Goal: Information Seeking & Learning: Find specific page/section

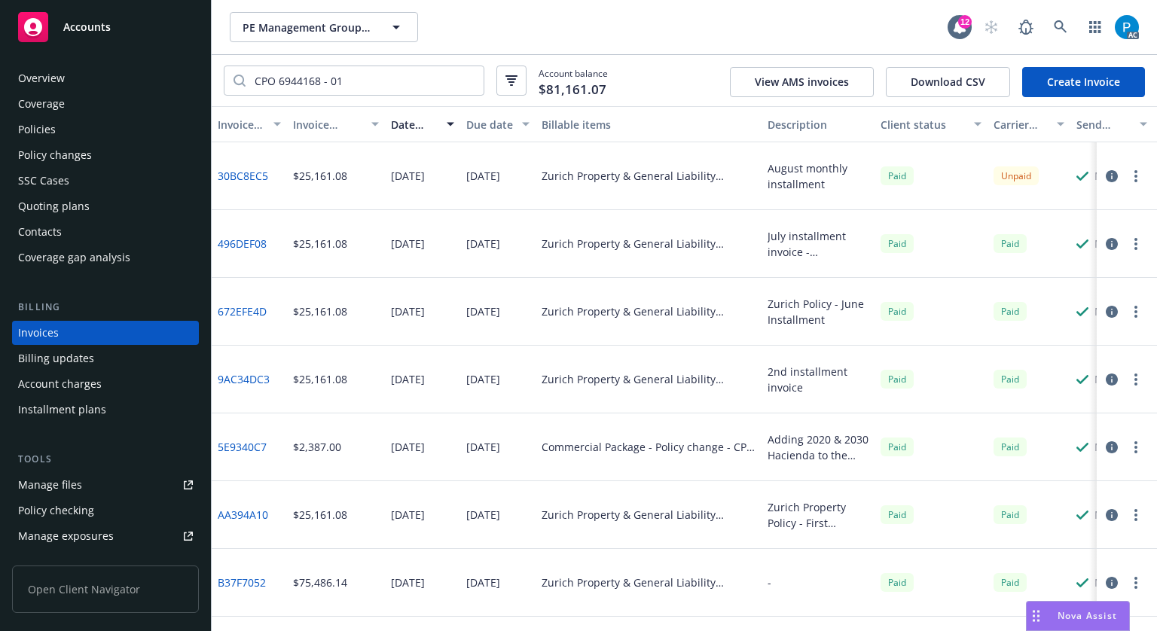
drag, startPoint x: 0, startPoint y: 0, endPoint x: 108, endPoint y: 24, distance: 111.1
click at [108, 24] on span "Accounts" at bounding box center [86, 27] width 47 height 12
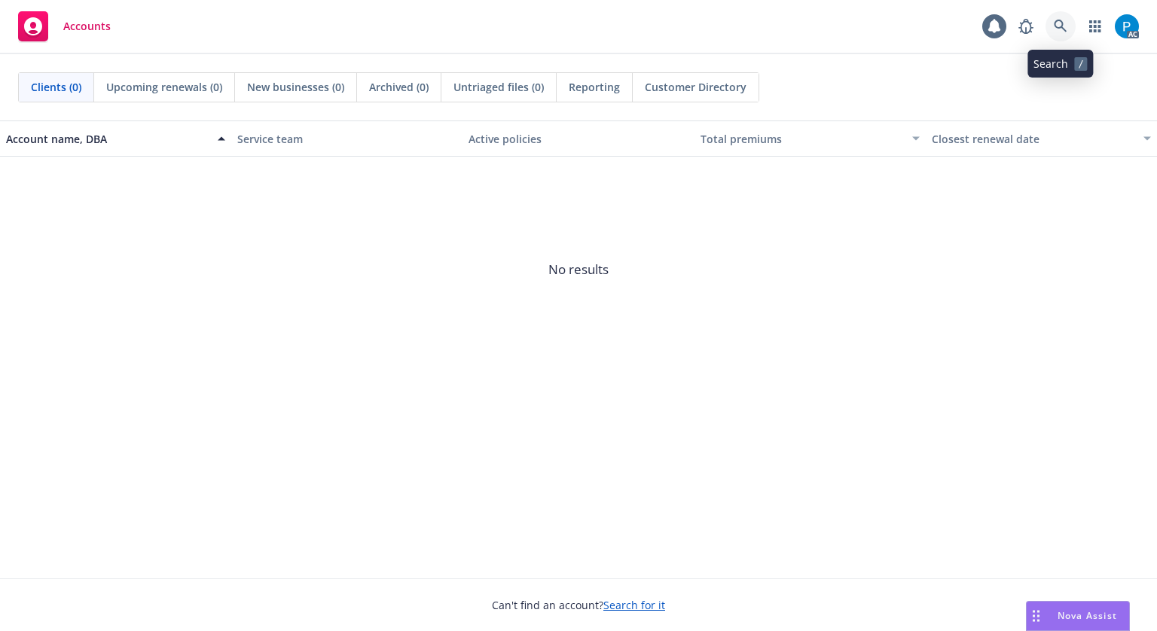
click at [1051, 29] on link at bounding box center [1060, 26] width 30 height 30
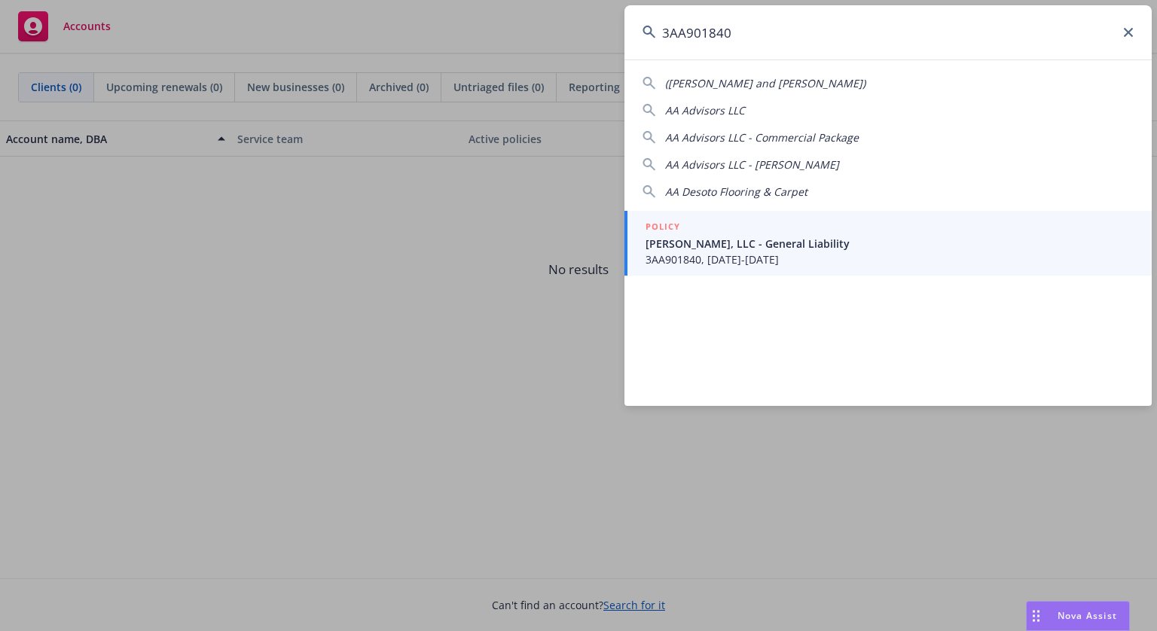
type input "3AA901840"
click at [705, 252] on span "3AA901840, [DATE]-[DATE]" at bounding box center [889, 260] width 488 height 16
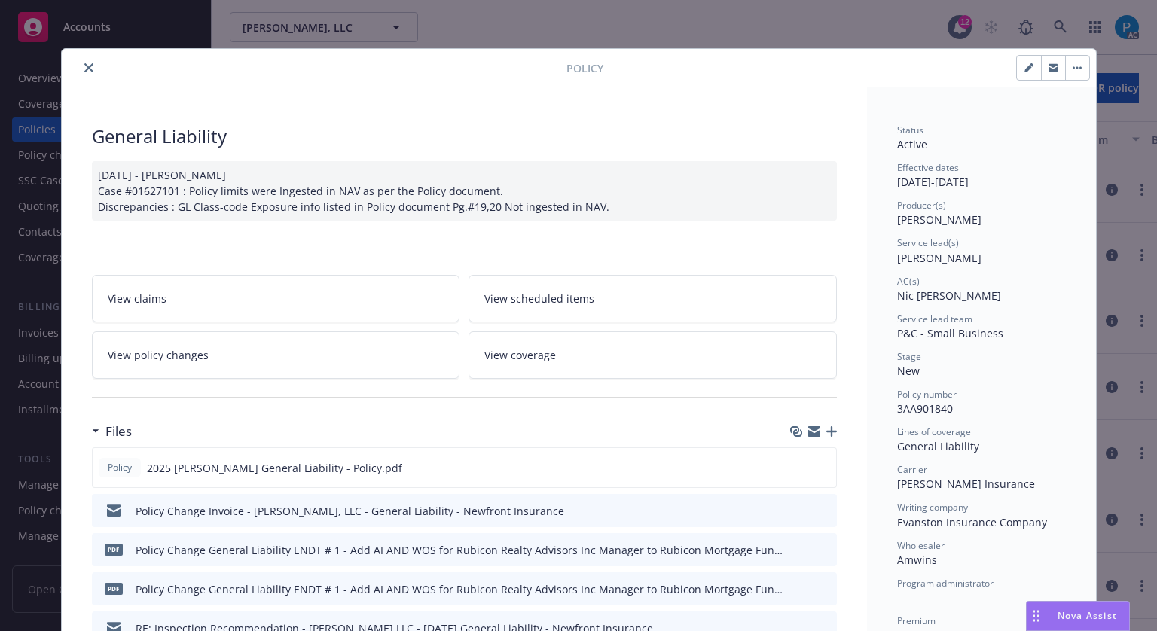
click at [80, 69] on button "close" at bounding box center [89, 68] width 18 height 18
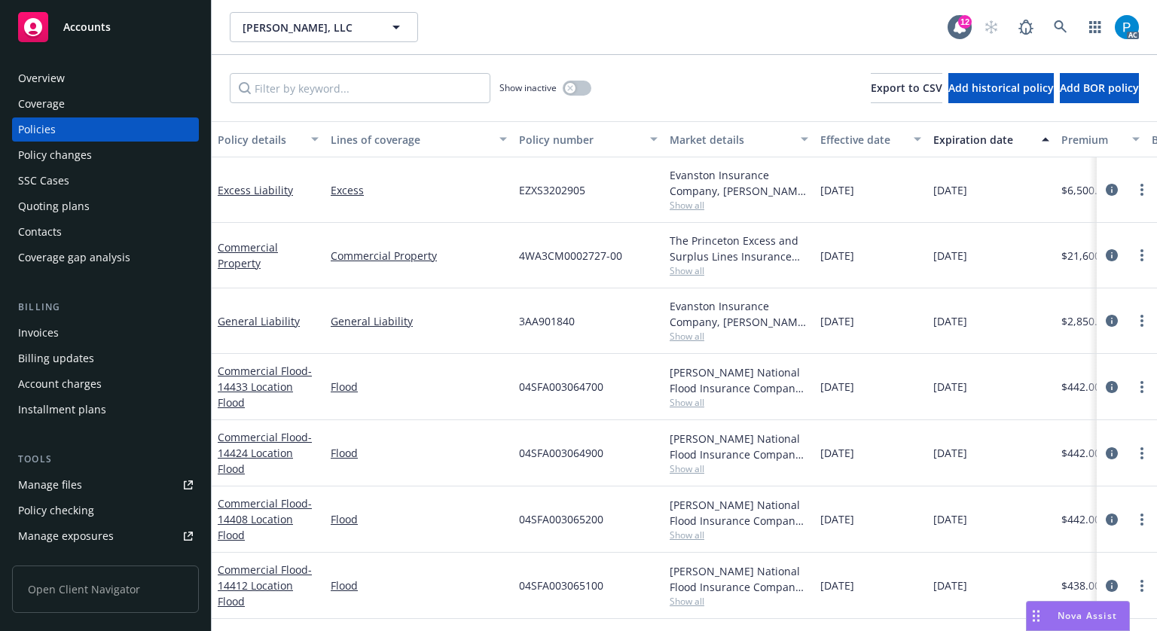
click at [46, 329] on div "Invoices" at bounding box center [38, 333] width 41 height 24
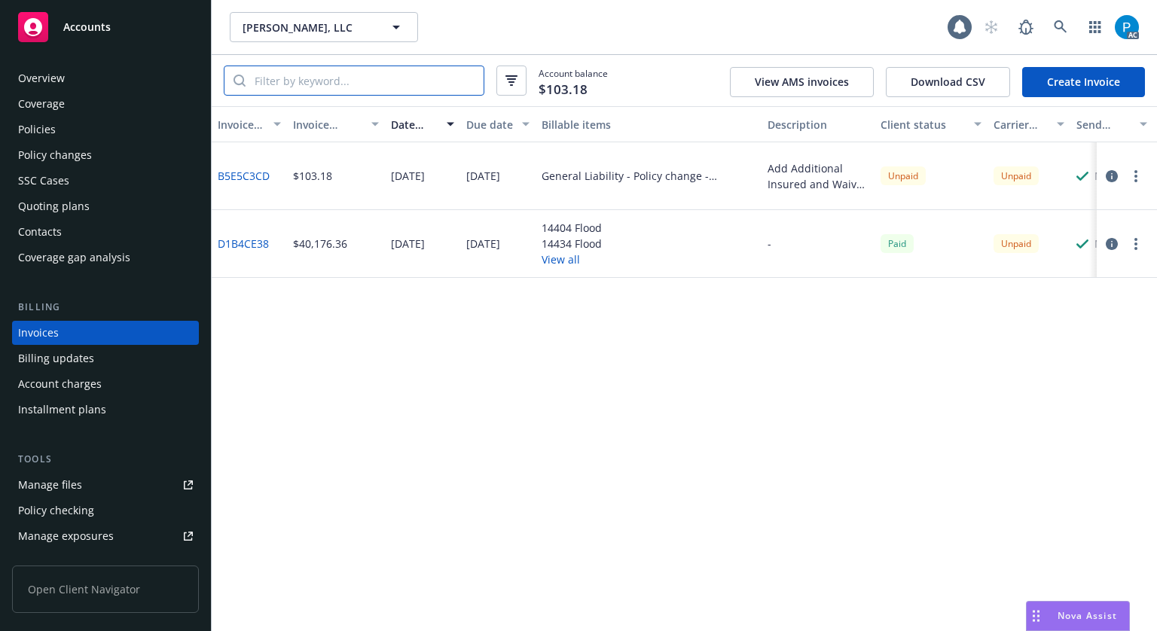
click at [317, 84] on input "search" at bounding box center [365, 80] width 238 height 29
paste input "3AA901840"
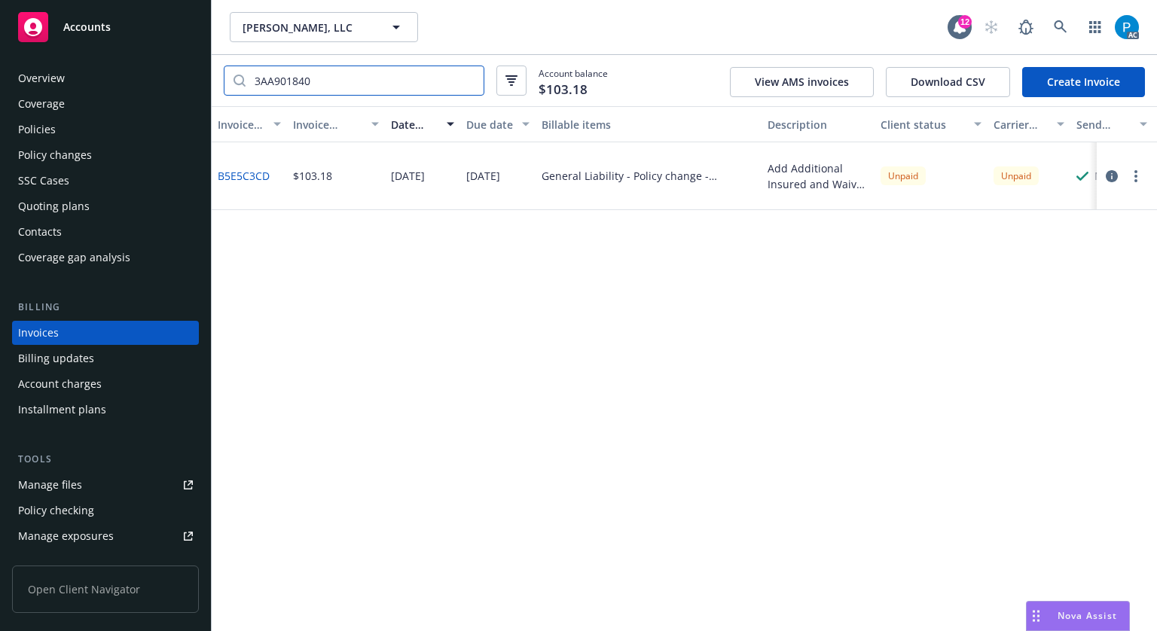
type input "3AA901840"
click at [122, 29] on div "Accounts" at bounding box center [105, 27] width 175 height 30
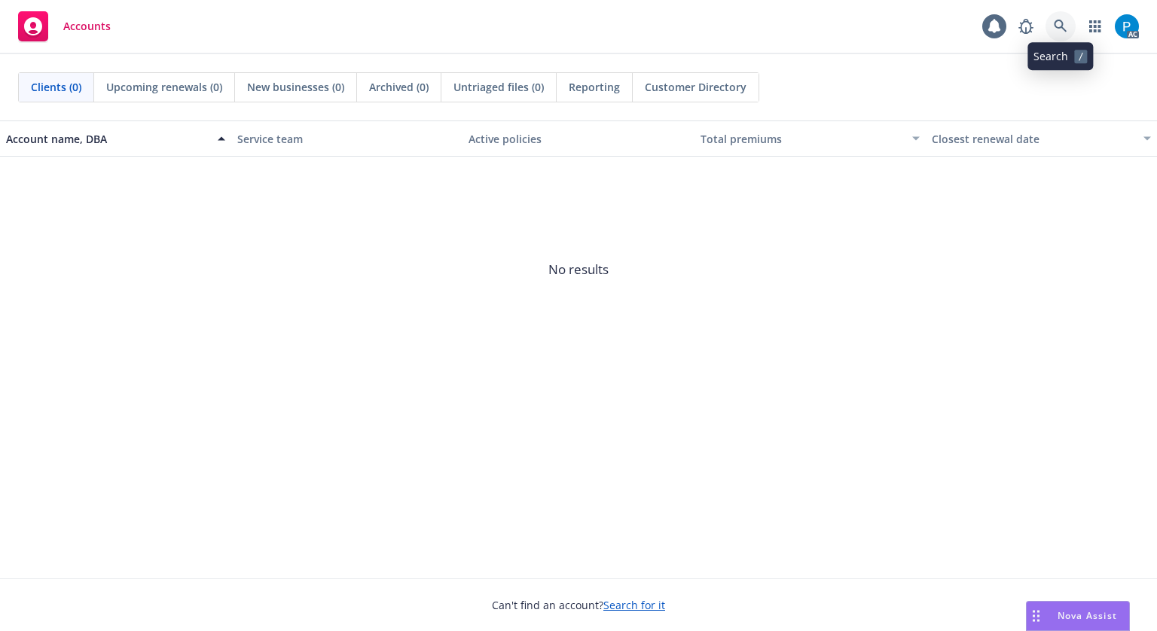
click at [1063, 23] on icon at bounding box center [1061, 27] width 14 height 14
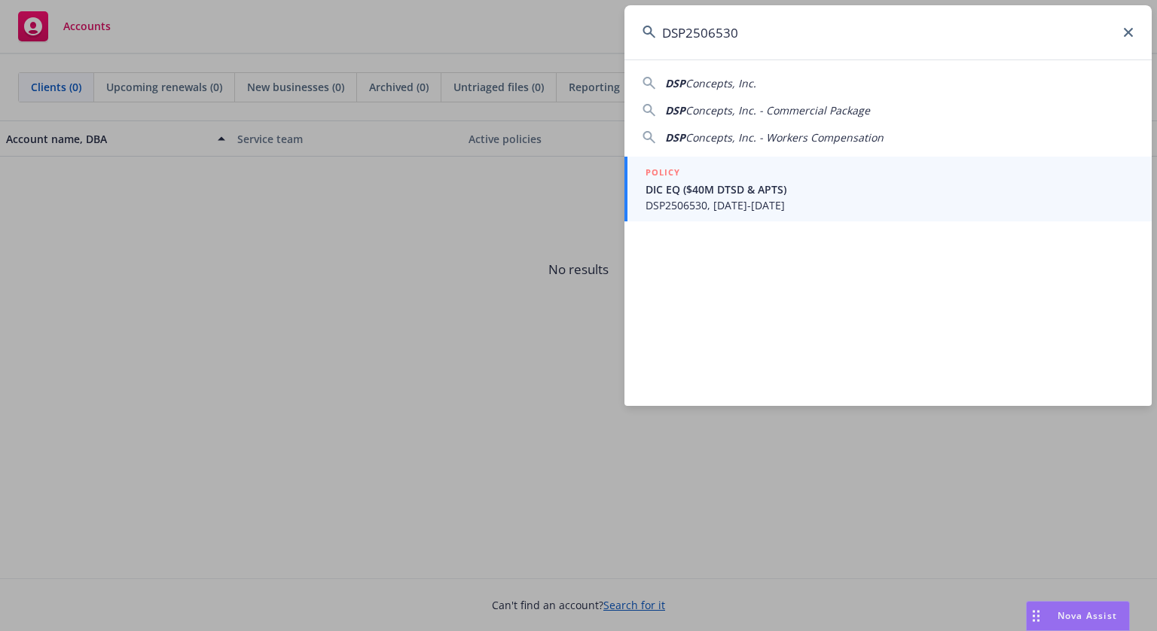
type input "DSP2506530"
click at [734, 191] on span "DIC EQ ($40M DTSD & APTS)" at bounding box center [889, 190] width 488 height 16
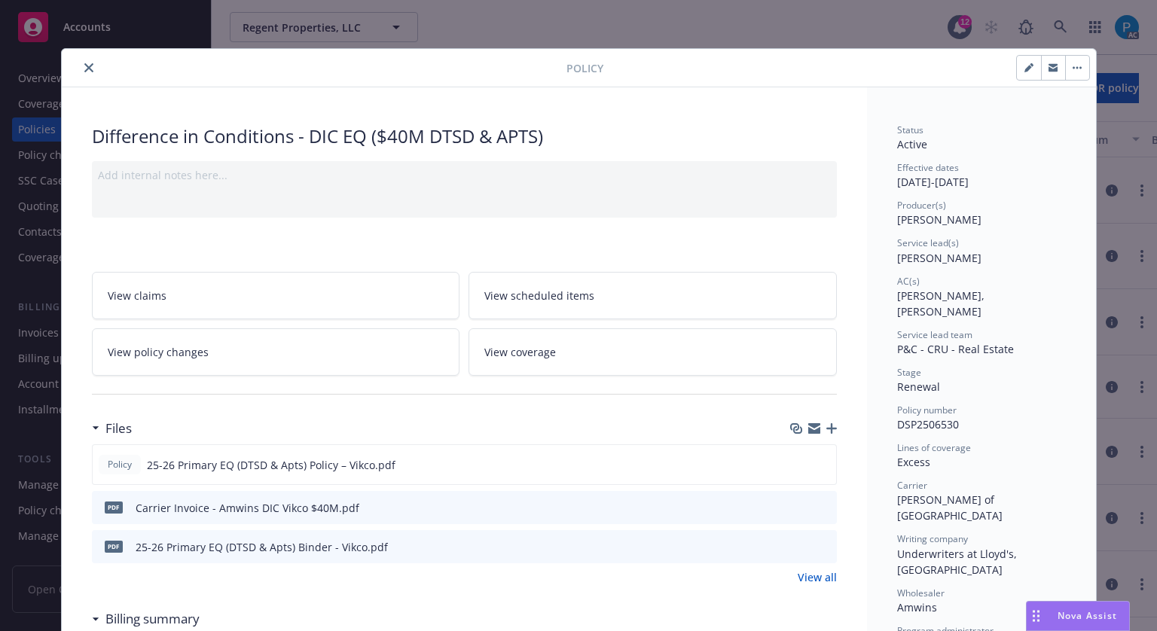
click at [85, 63] on icon "close" at bounding box center [88, 67] width 9 height 9
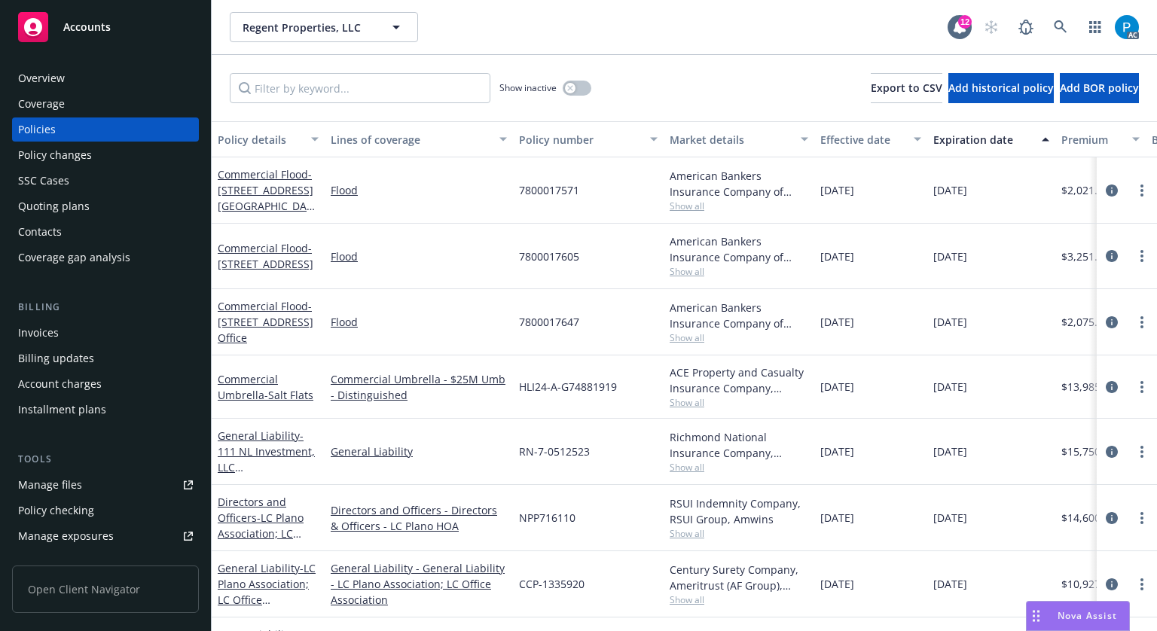
click at [68, 331] on div "Invoices" at bounding box center [105, 333] width 175 height 24
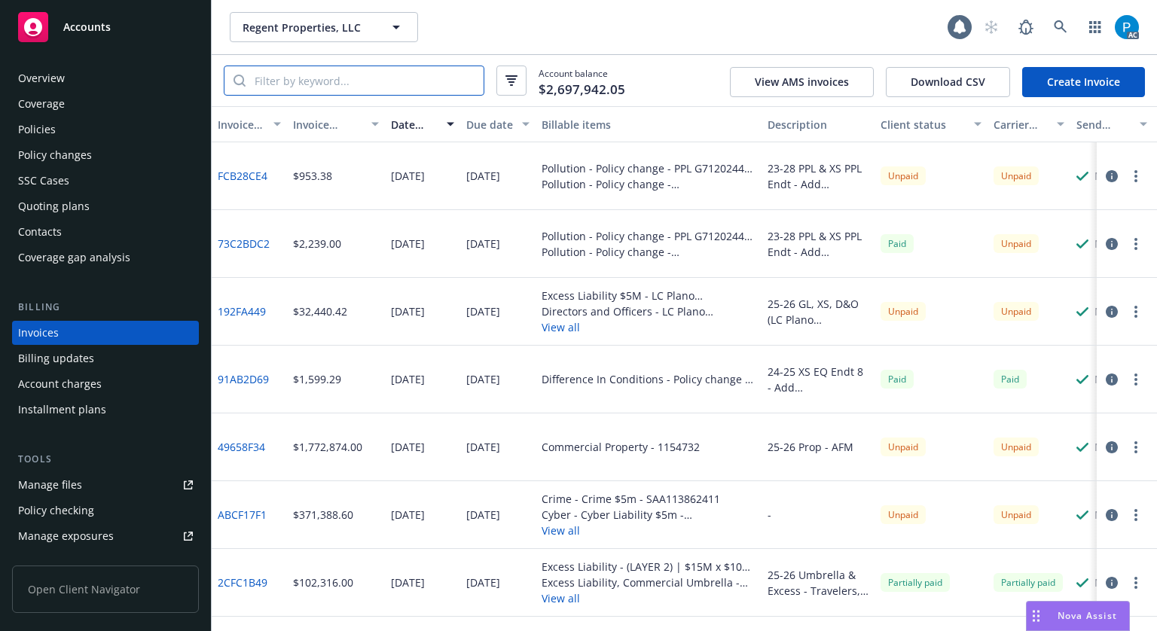
click at [340, 84] on input "search" at bounding box center [365, 80] width 238 height 29
paste input "DSP2506530"
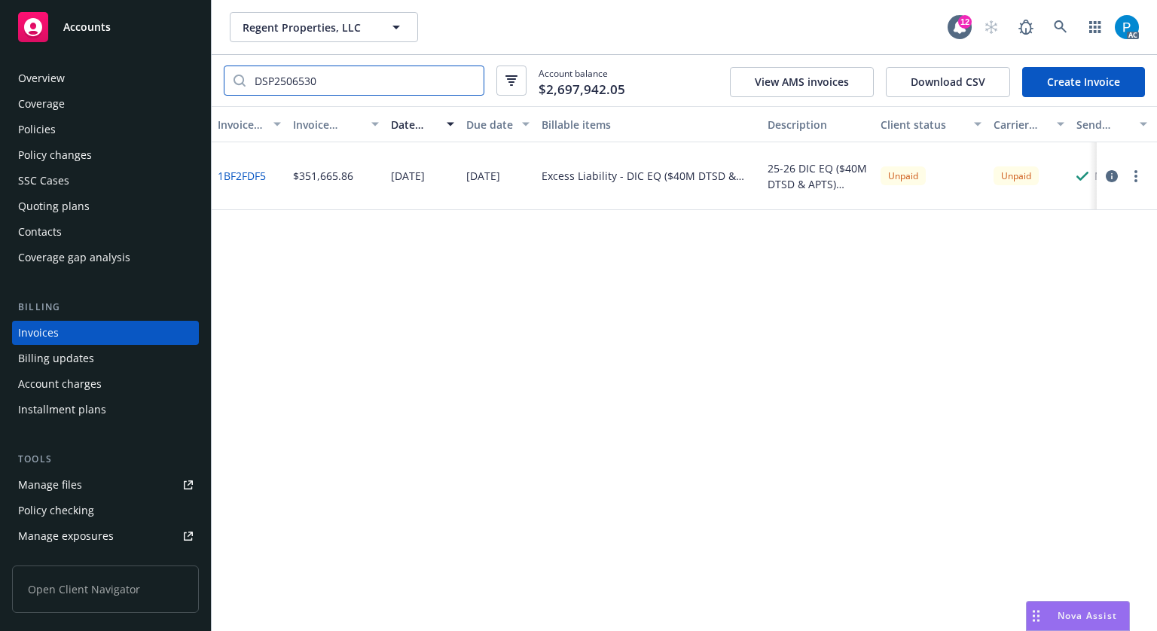
type input "DSP2506530"
click at [121, 8] on link "Accounts" at bounding box center [105, 27] width 187 height 42
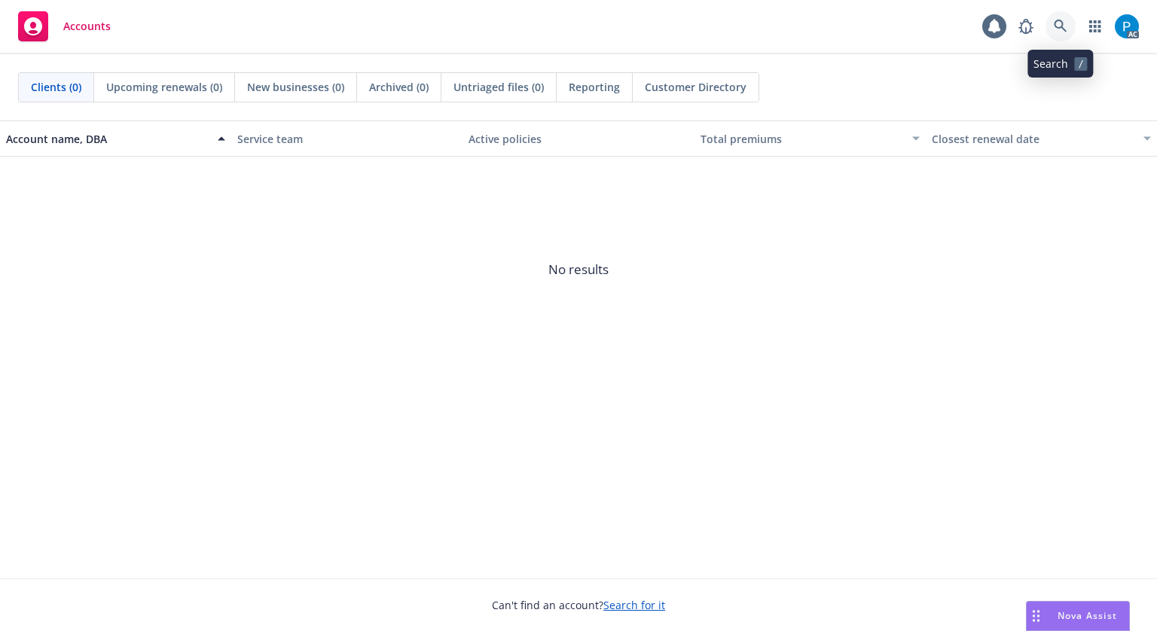
click at [1066, 20] on icon at bounding box center [1061, 27] width 14 height 14
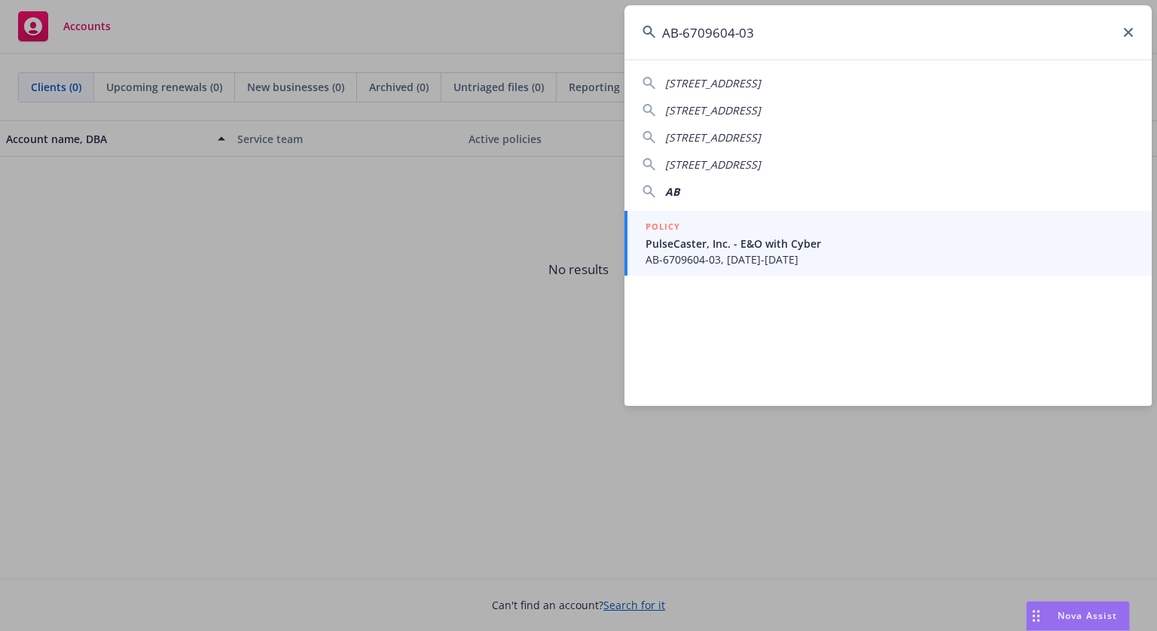
type input "AB-6709604-03"
click at [697, 258] on span "AB-6709604-03, [DATE]-[DATE]" at bounding box center [889, 260] width 488 height 16
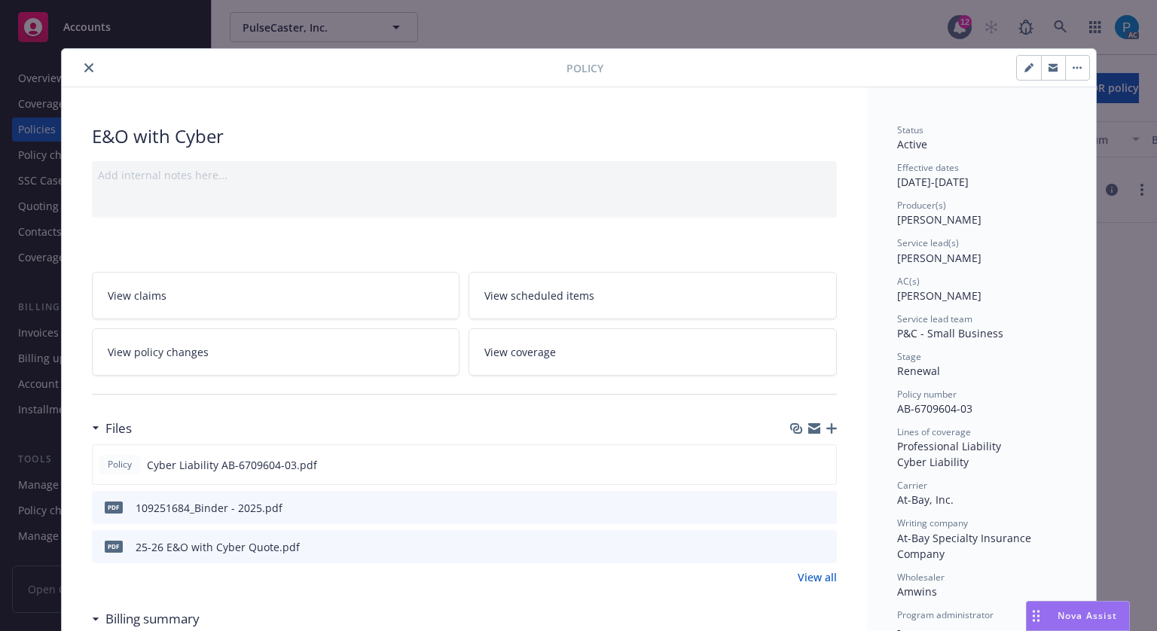
click at [83, 75] on button "close" at bounding box center [89, 68] width 18 height 18
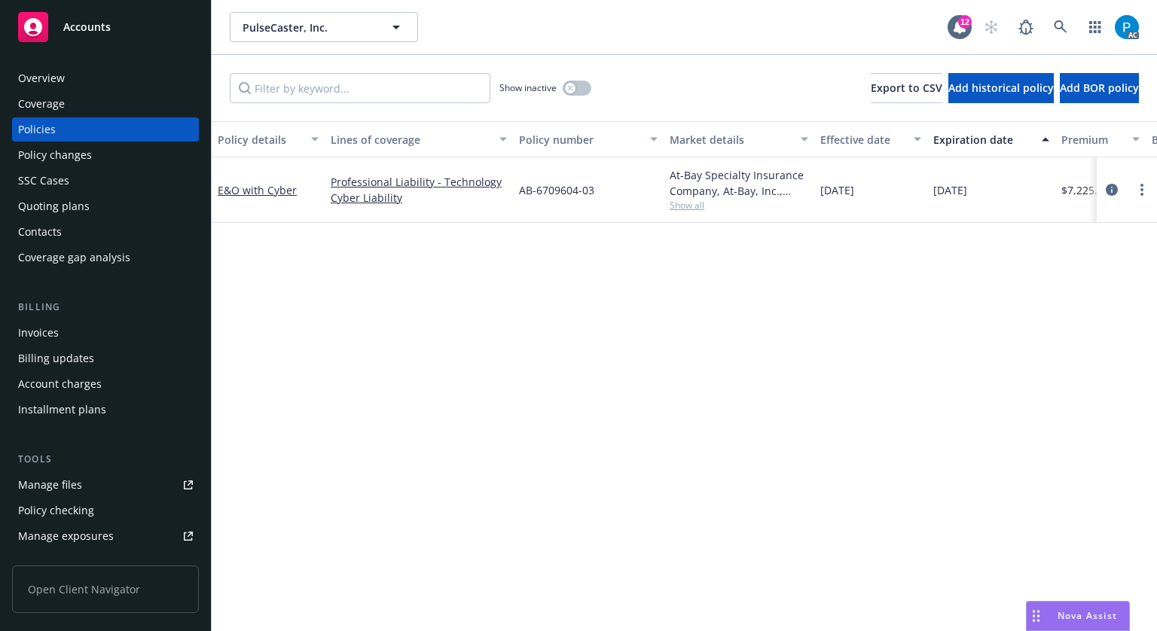
click at [78, 327] on div "Invoices" at bounding box center [105, 333] width 175 height 24
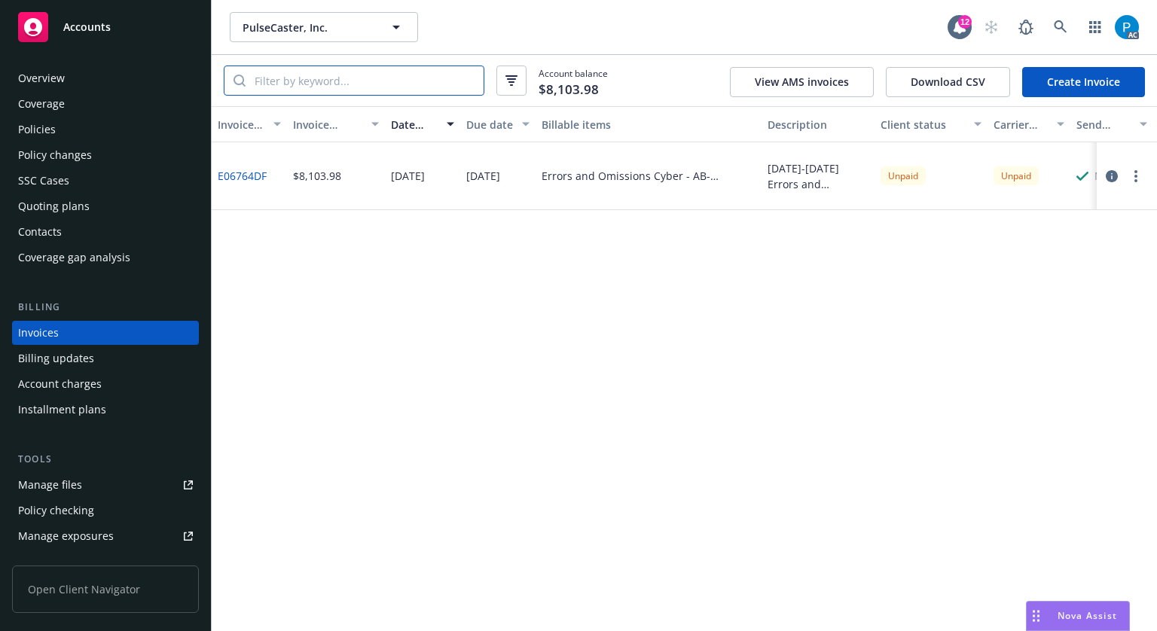
click at [392, 77] on input "search" at bounding box center [365, 80] width 238 height 29
paste input "AB-6709604-03"
type input "AB-6709604-03"
click at [133, 31] on div "Accounts" at bounding box center [105, 27] width 175 height 30
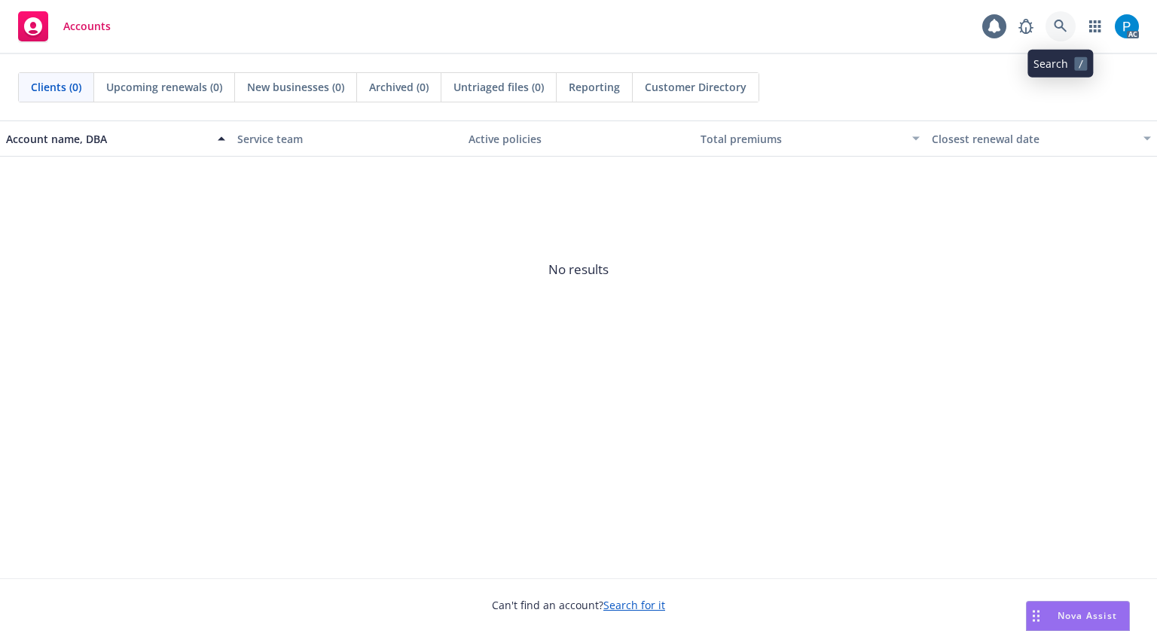
click at [1062, 26] on icon at bounding box center [1060, 26] width 13 height 13
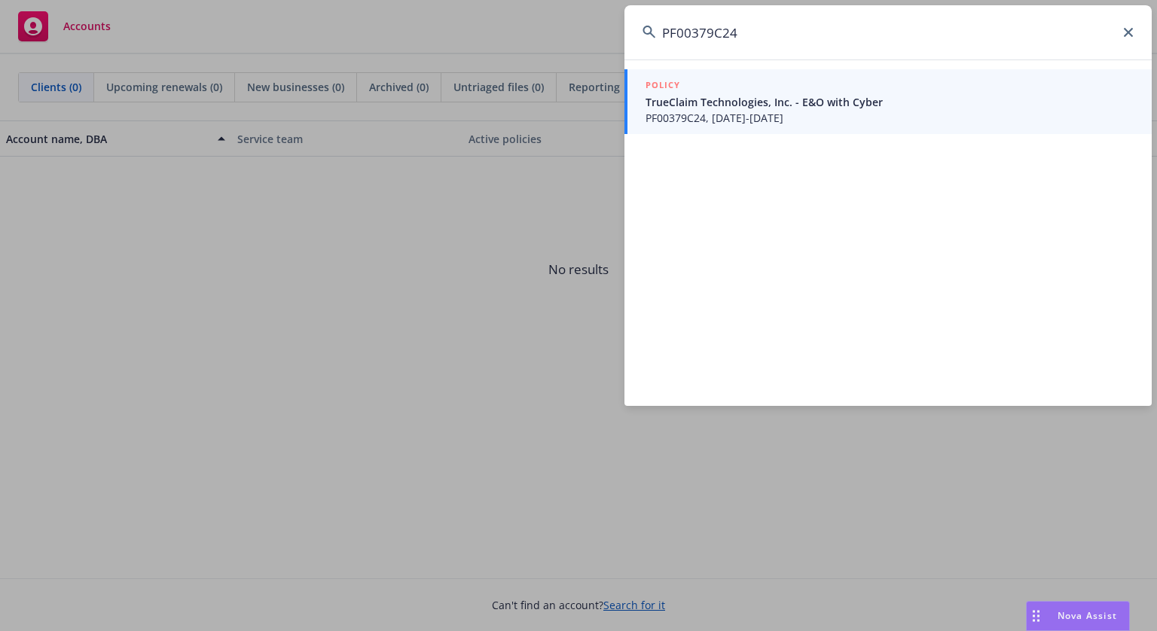
type input "PF00379C24"
click at [759, 120] on span "PF00379C24, [DATE]-[DATE]" at bounding box center [889, 118] width 488 height 16
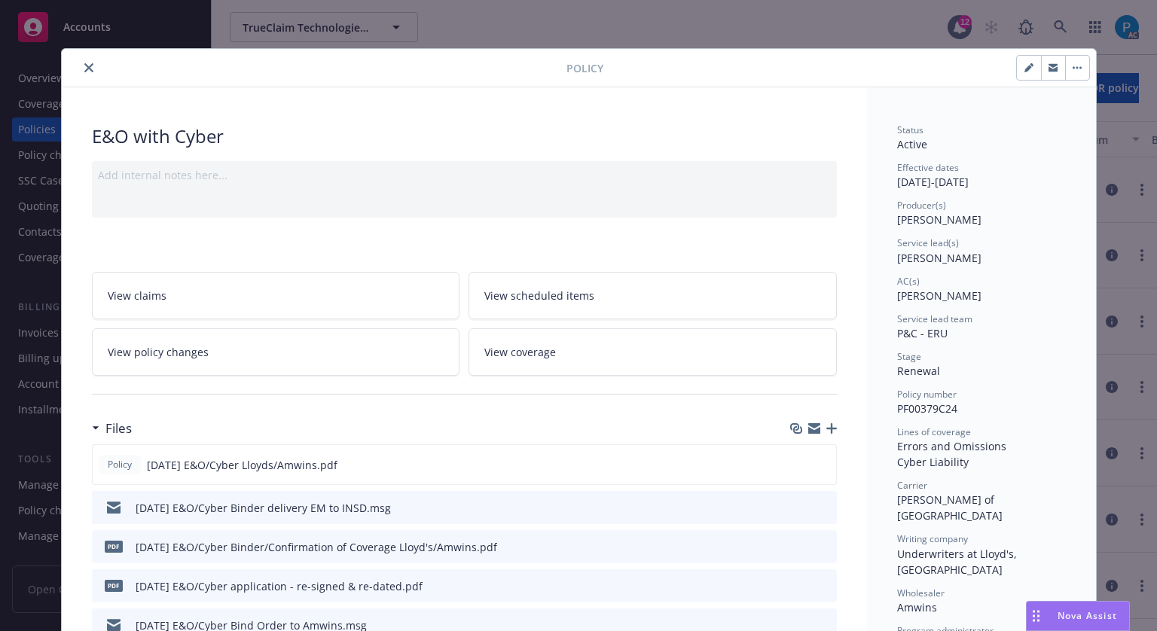
click at [80, 69] on button "close" at bounding box center [89, 68] width 18 height 18
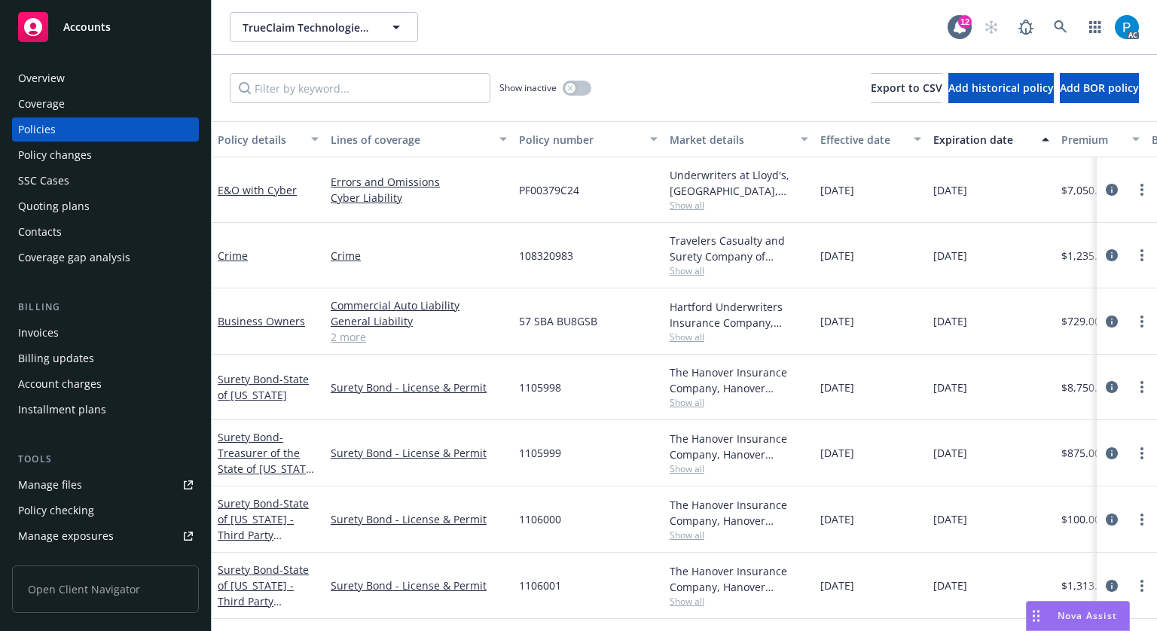
click at [63, 322] on div "Invoices" at bounding box center [105, 333] width 175 height 24
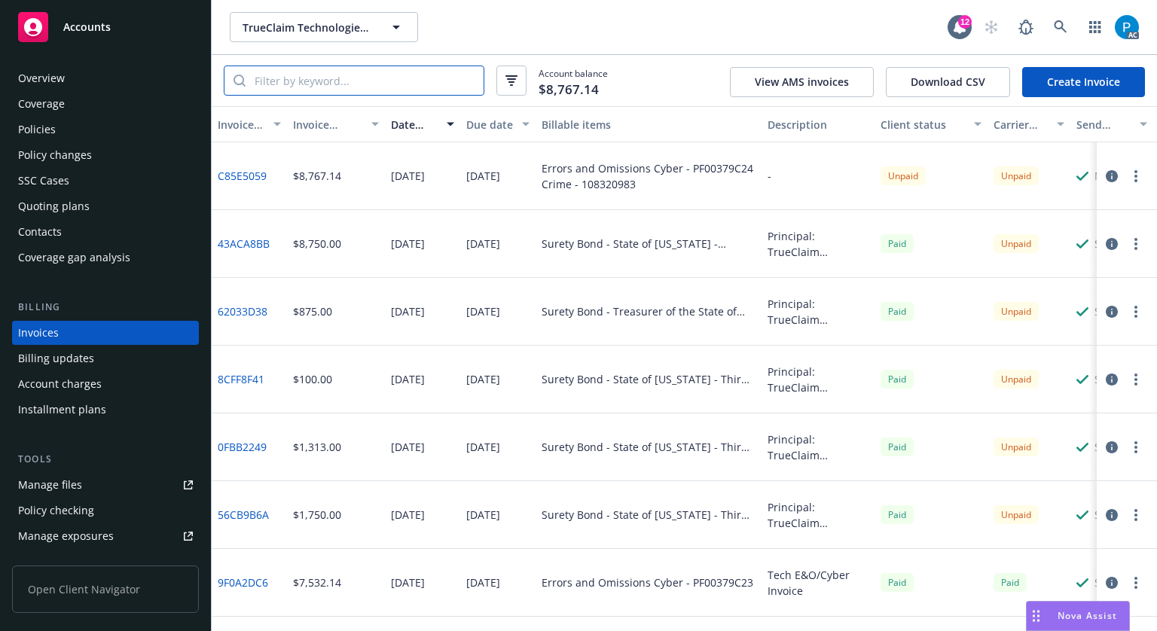
click at [336, 72] on input "search" at bounding box center [365, 80] width 238 height 29
paste input "PF00379C24"
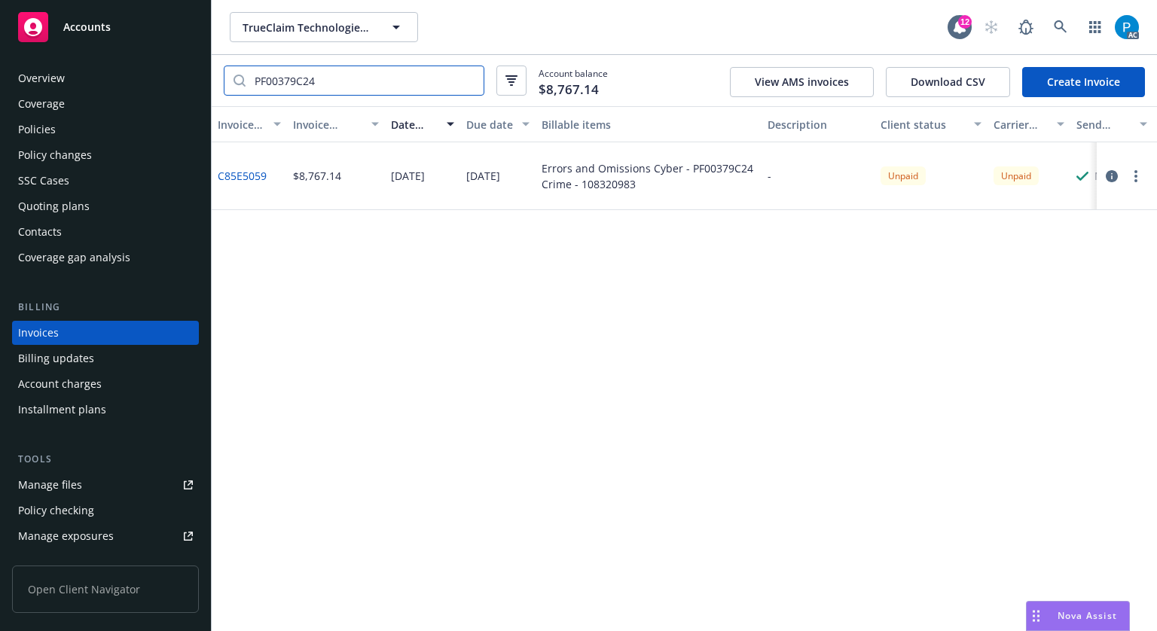
type input "PF00379C24"
click at [120, 37] on div "Accounts" at bounding box center [105, 27] width 175 height 30
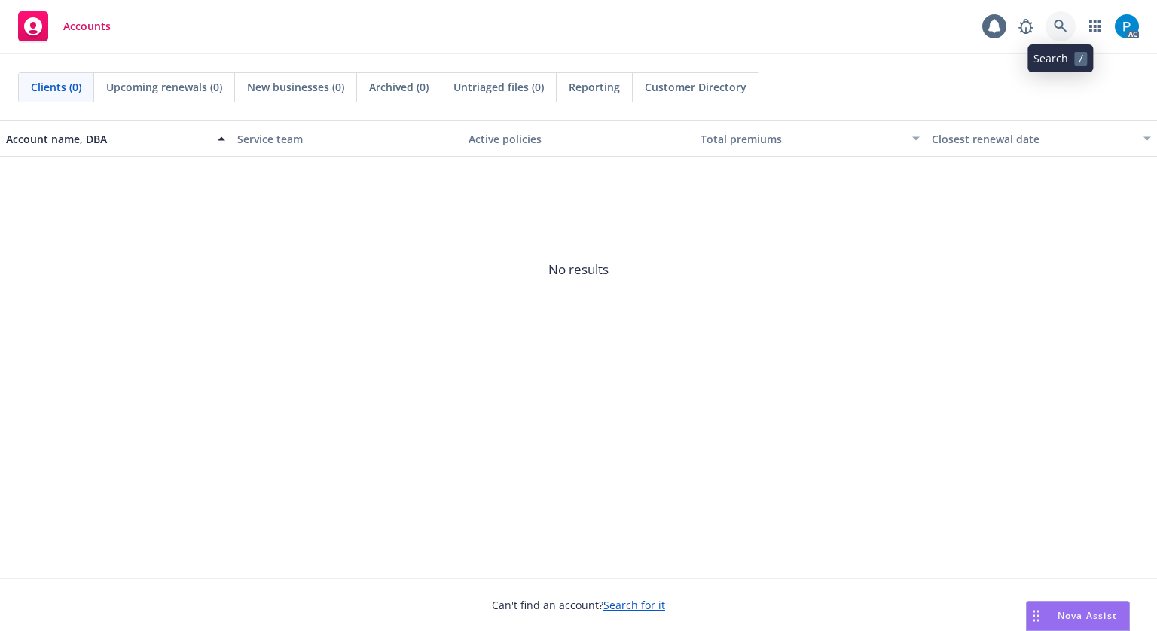
click at [1055, 24] on icon at bounding box center [1061, 27] width 14 height 14
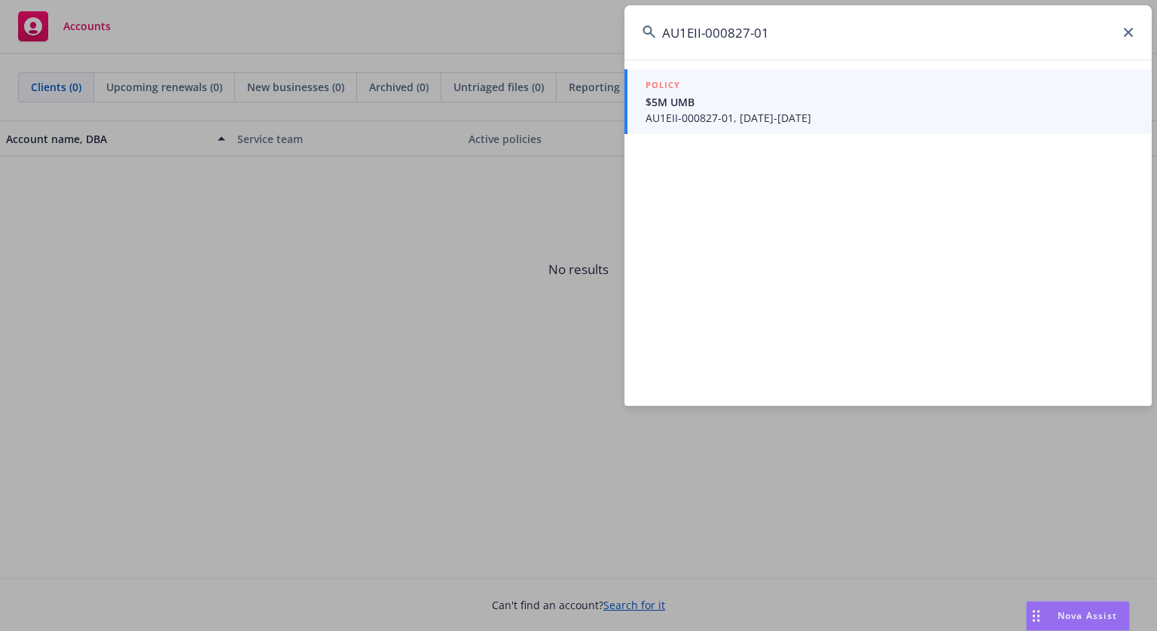
type input "AU1EII-000827-01"
click at [708, 99] on span "$5M UMB" at bounding box center [889, 102] width 488 height 16
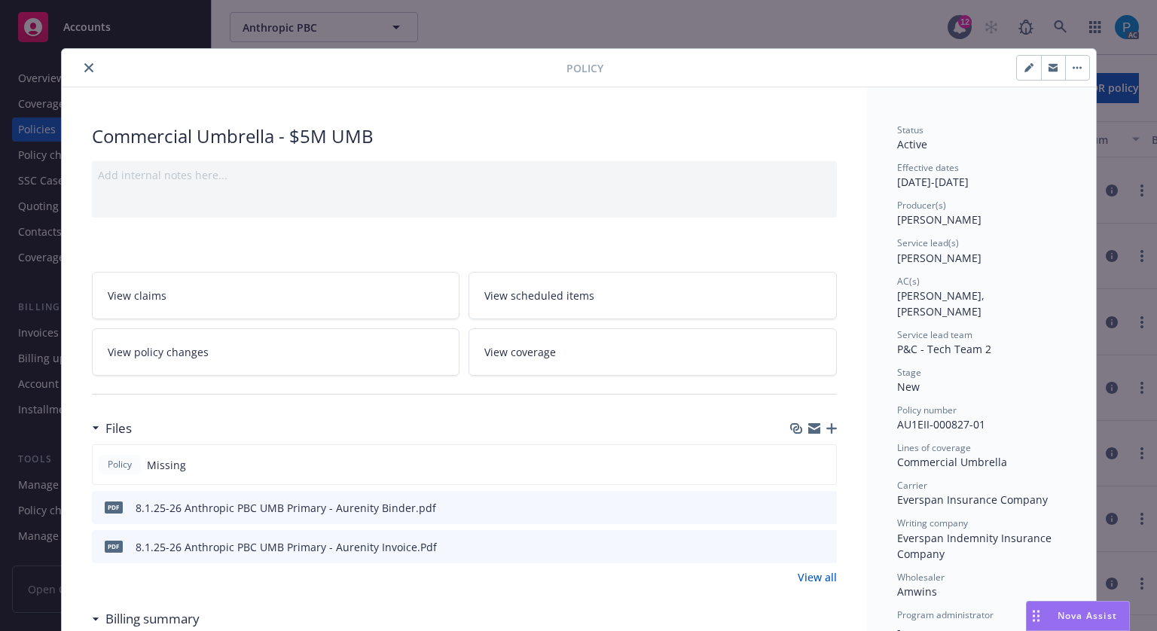
click at [84, 69] on icon "close" at bounding box center [88, 67] width 9 height 9
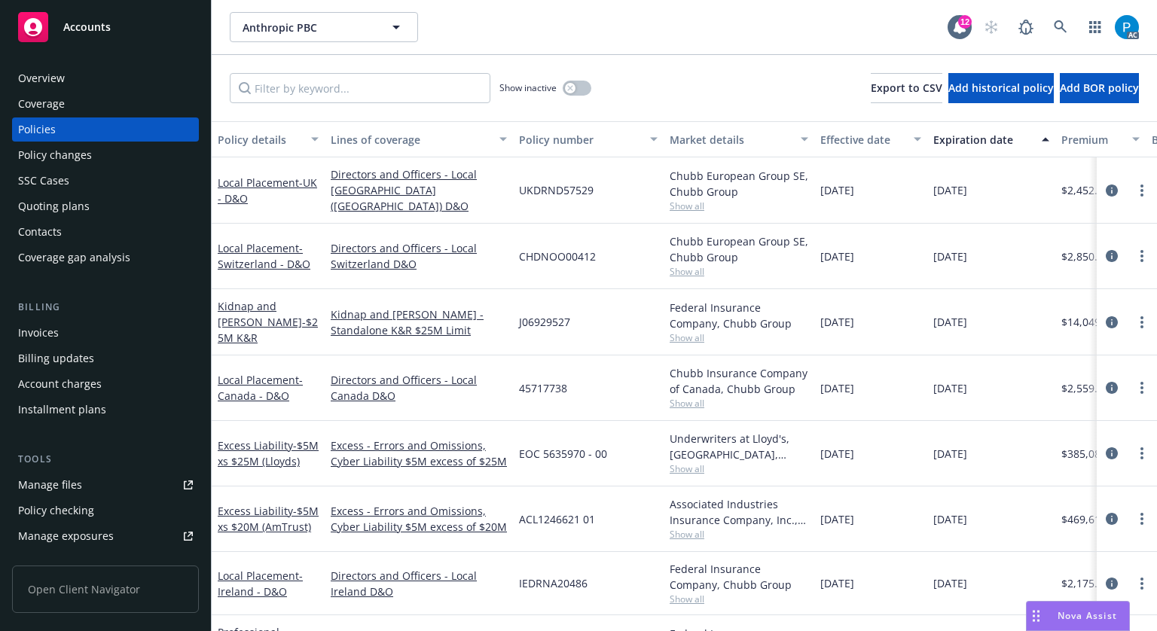
click at [43, 333] on div "Invoices" at bounding box center [38, 333] width 41 height 24
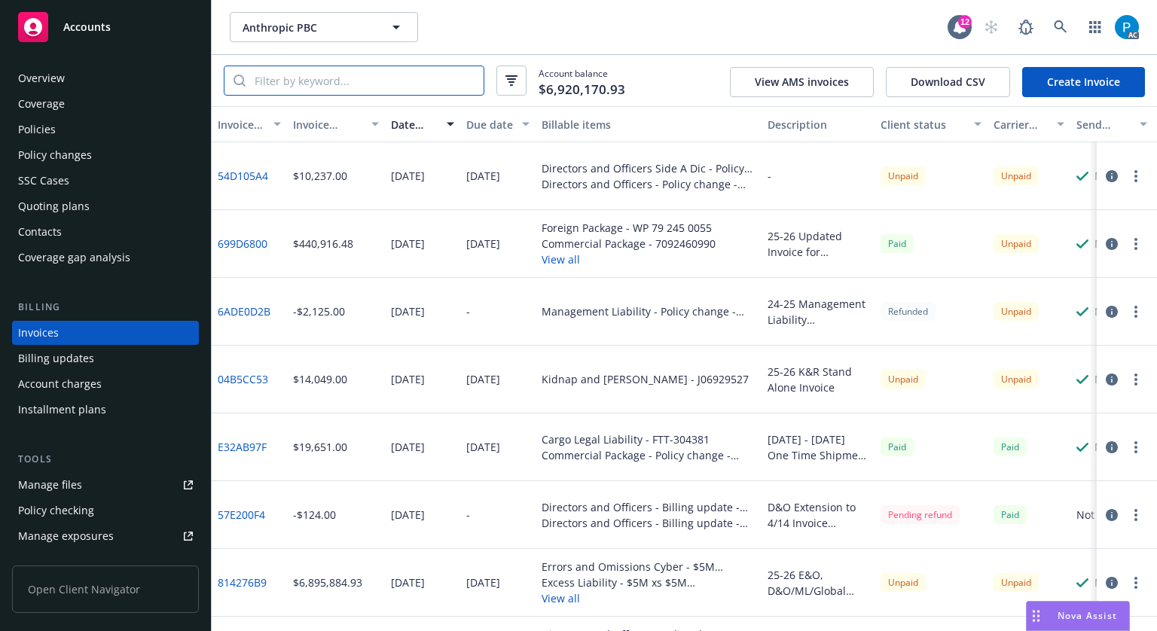
click at [345, 85] on input "search" at bounding box center [365, 80] width 238 height 29
paste input "AU1EII-000827-01"
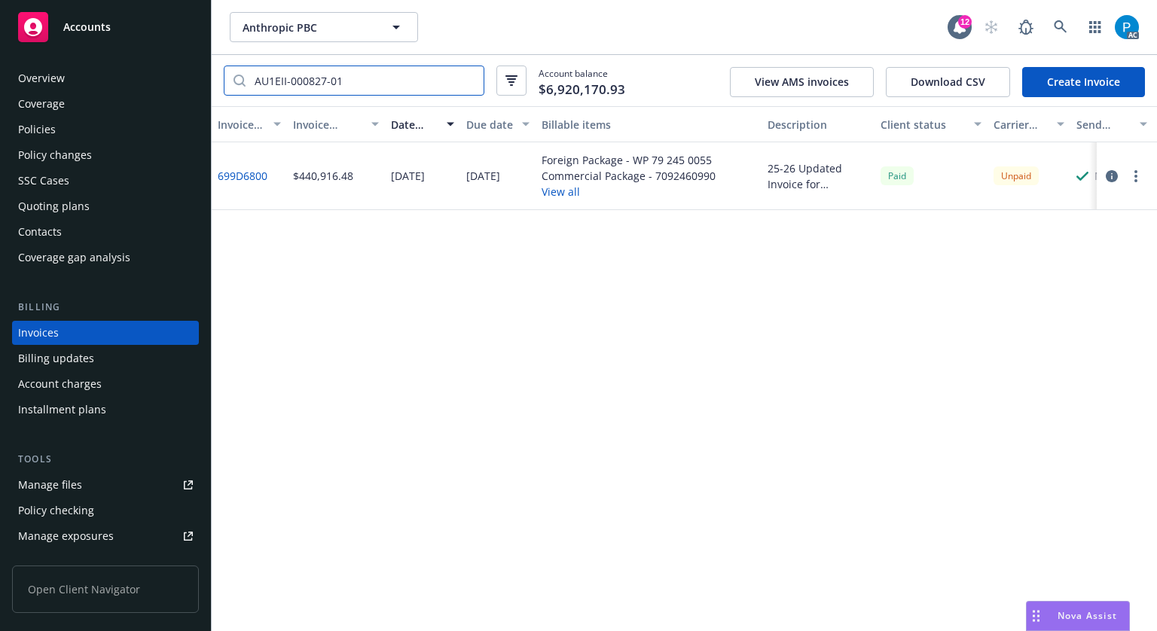
type input "AU1EII-000827-01"
